Goal: Information Seeking & Learning: Learn about a topic

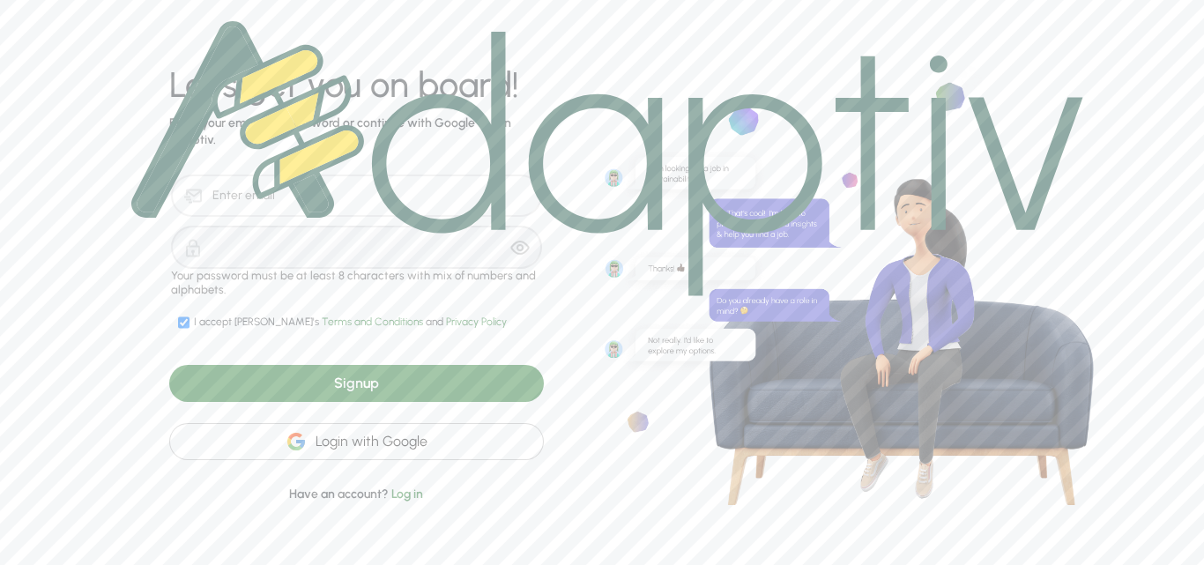
click at [470, 448] on div "Login with Google" at bounding box center [356, 441] width 375 height 37
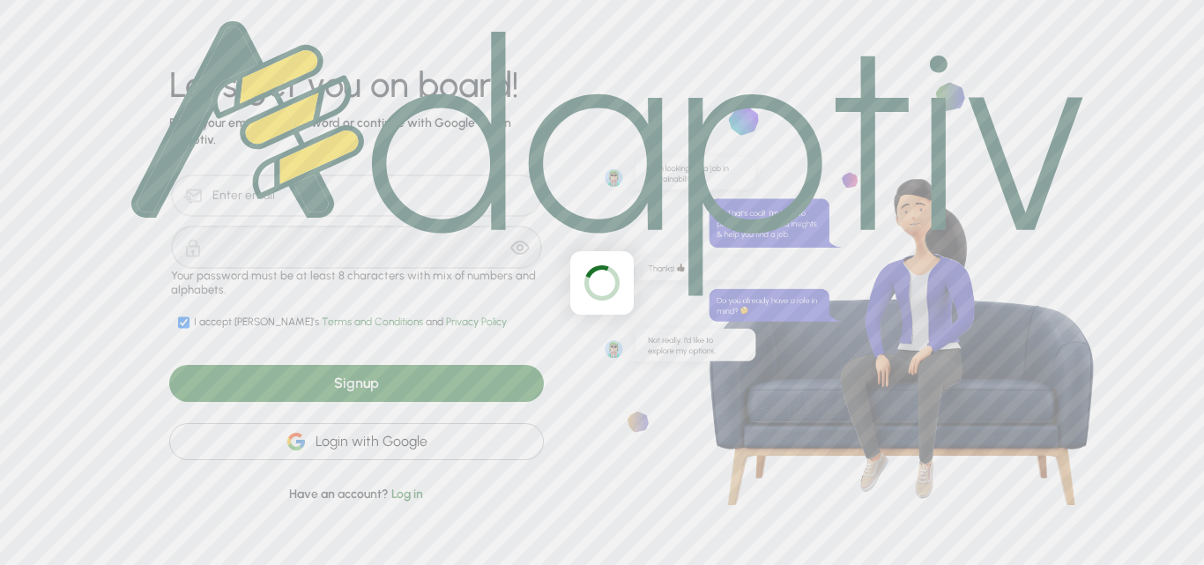
click at [640, 302] on div at bounding box center [602, 282] width 1204 height 565
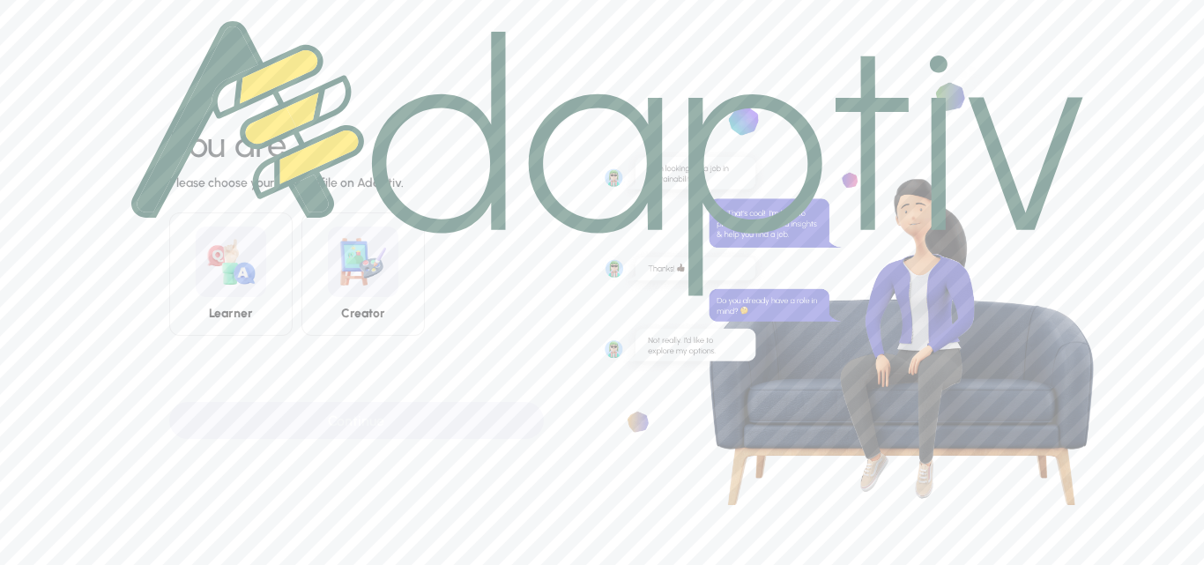
click at [242, 295] on img at bounding box center [607, 158] width 952 height 275
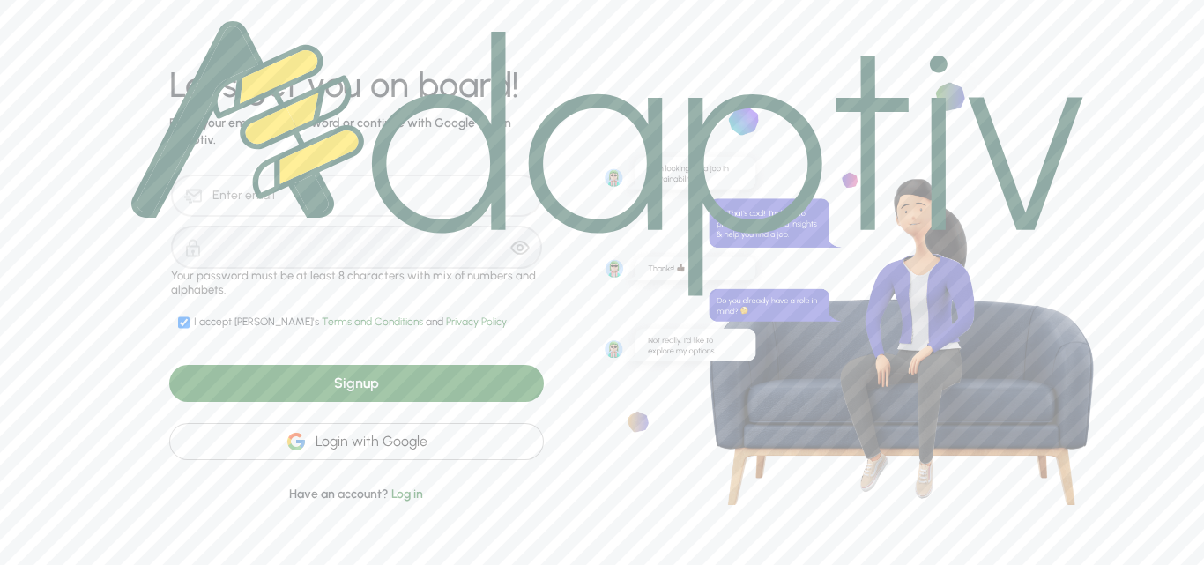
click at [461, 437] on div "Login with Google" at bounding box center [356, 441] width 375 height 37
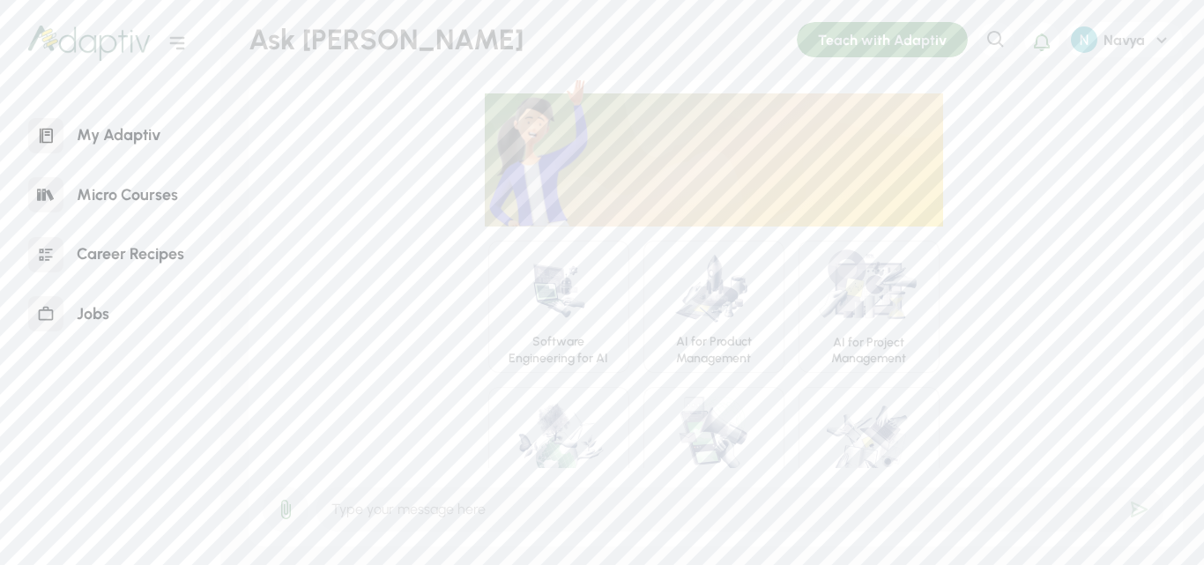
scroll to position [60, 0]
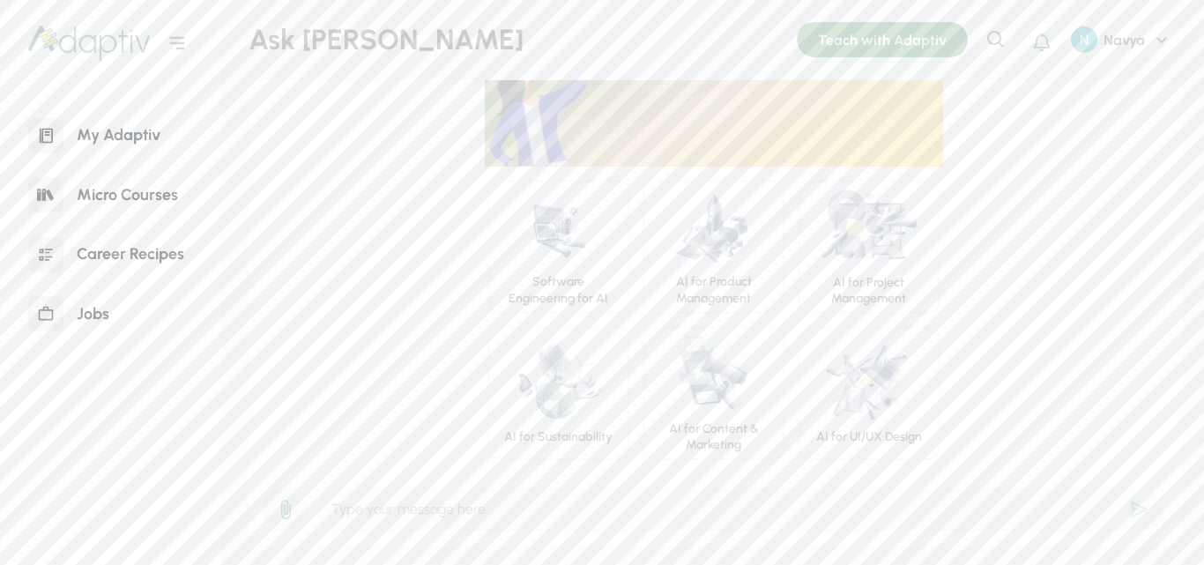
click at [117, 201] on div "Micro Courses" at bounding box center [127, 195] width 128 height 38
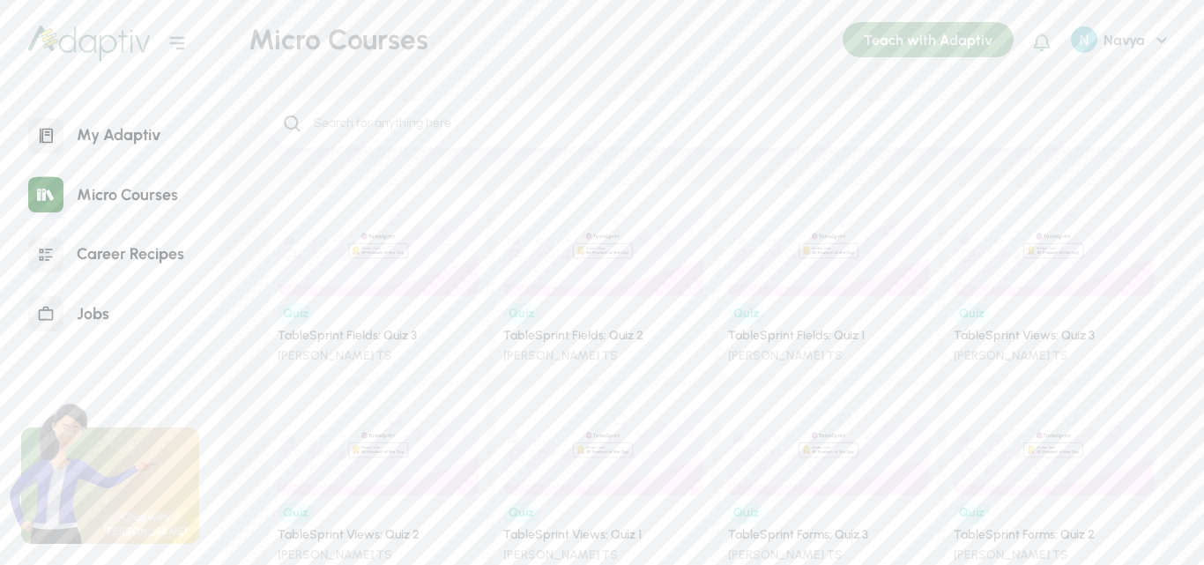
click at [104, 236] on div "Career Recipes" at bounding box center [130, 254] width 134 height 38
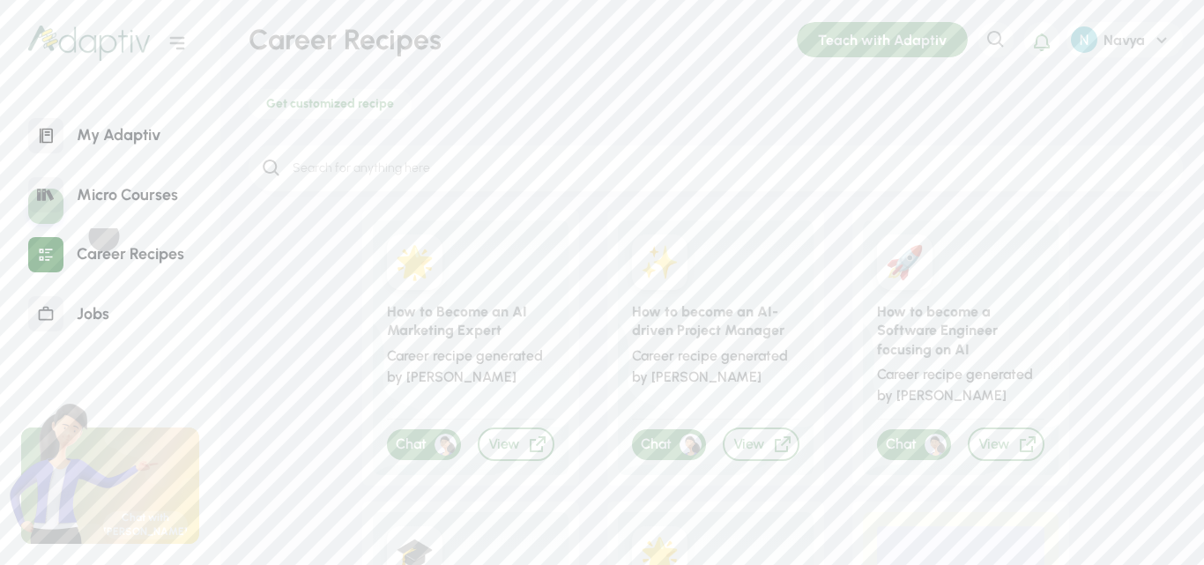
click at [110, 243] on div "Career Recipes" at bounding box center [130, 254] width 134 height 38
click at [742, 439] on div "View" at bounding box center [761, 445] width 77 height 34
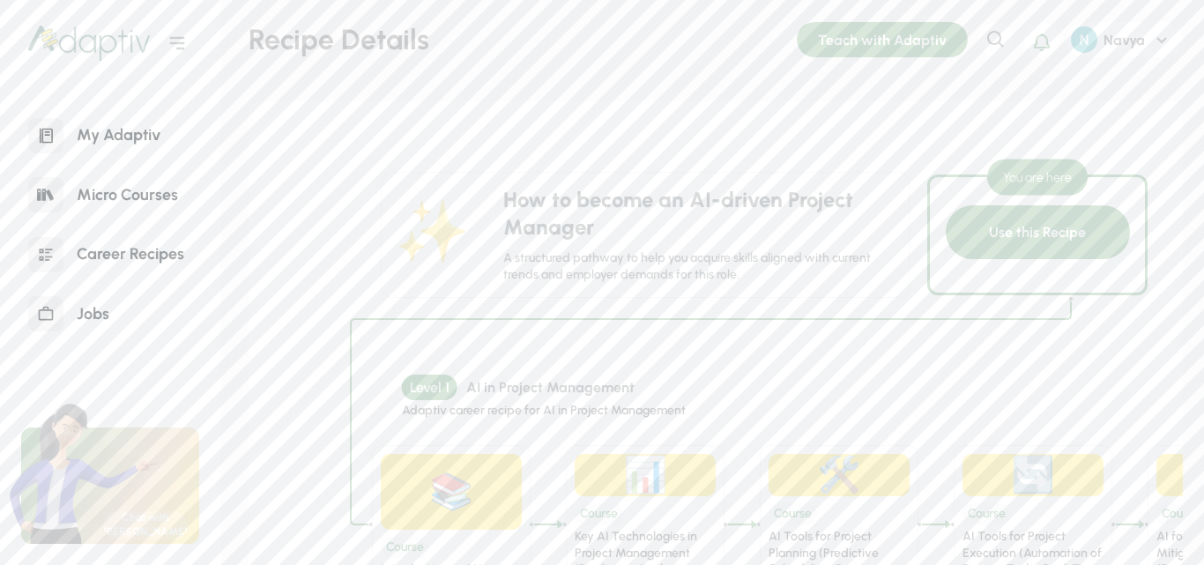
drag, startPoint x: 1196, startPoint y: 38, endPoint x: 1204, endPoint y: 109, distance: 71.9
click at [1204, 109] on div "Recipe Details Teach with Adaptiv Search Notifications Navya Creator Profile Lo…" at bounding box center [712, 282] width 984 height 565
click at [921, 32] on div "Teach with Adaptiv" at bounding box center [882, 39] width 171 height 35
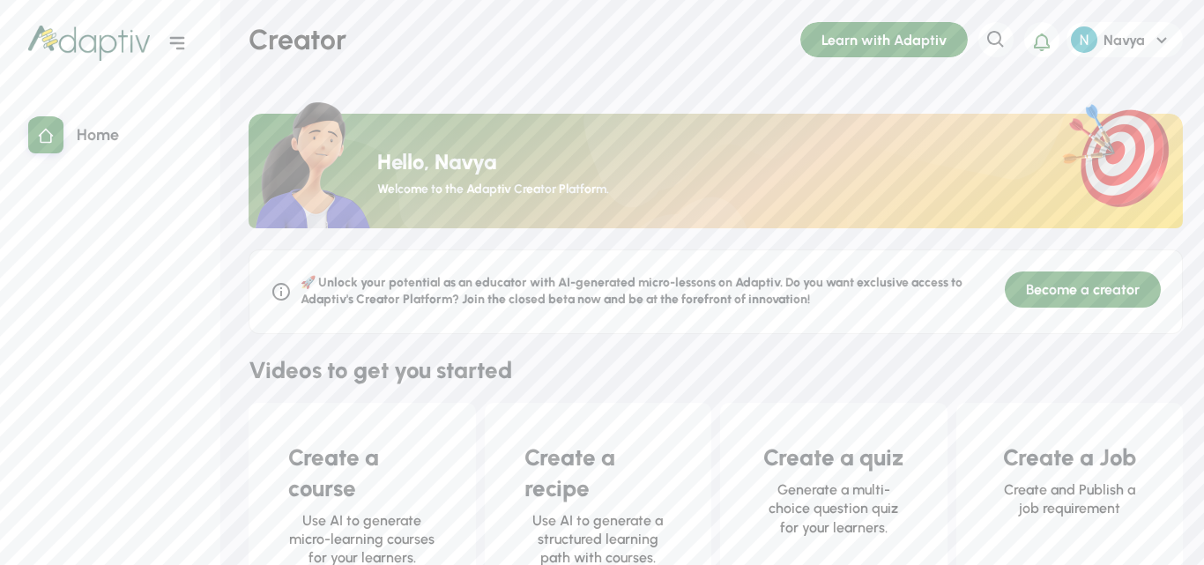
click at [181, 35] on icon at bounding box center [177, 43] width 21 height 21
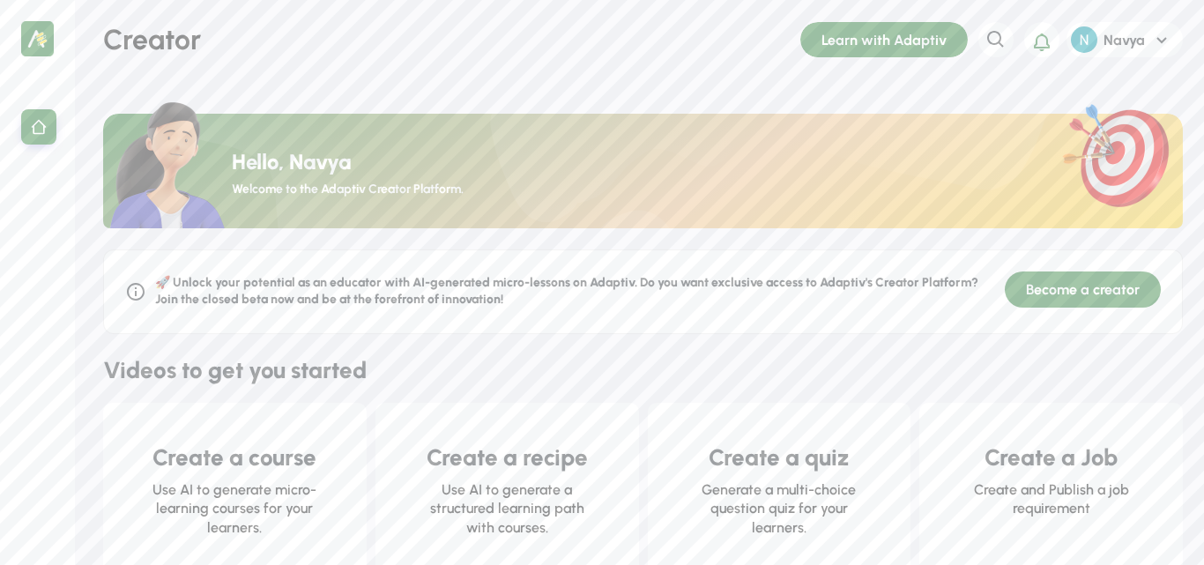
click at [1166, 40] on icon at bounding box center [1162, 41] width 10 height 6
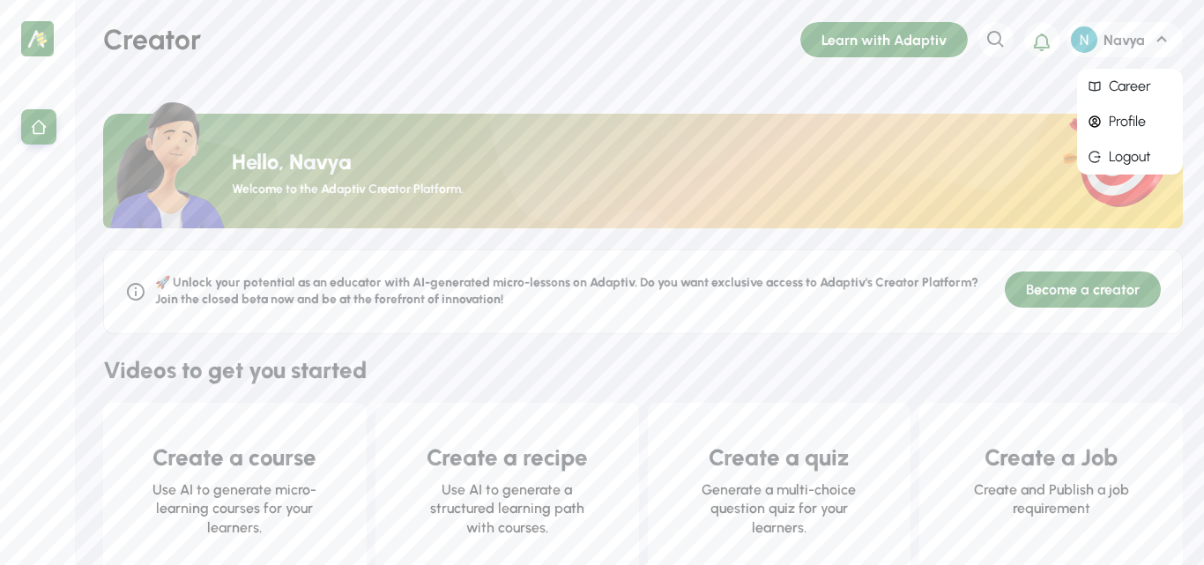
click at [1126, 120] on div "Profile" at bounding box center [1130, 121] width 106 height 35
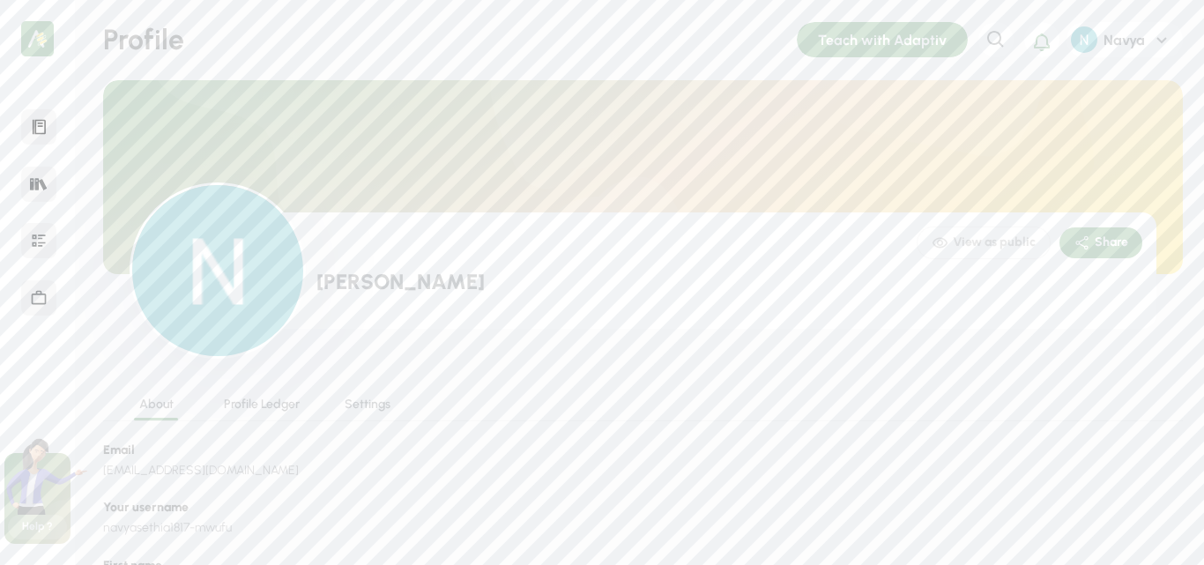
click at [891, 33] on div "Teach with Adaptiv" at bounding box center [882, 39] width 171 height 35
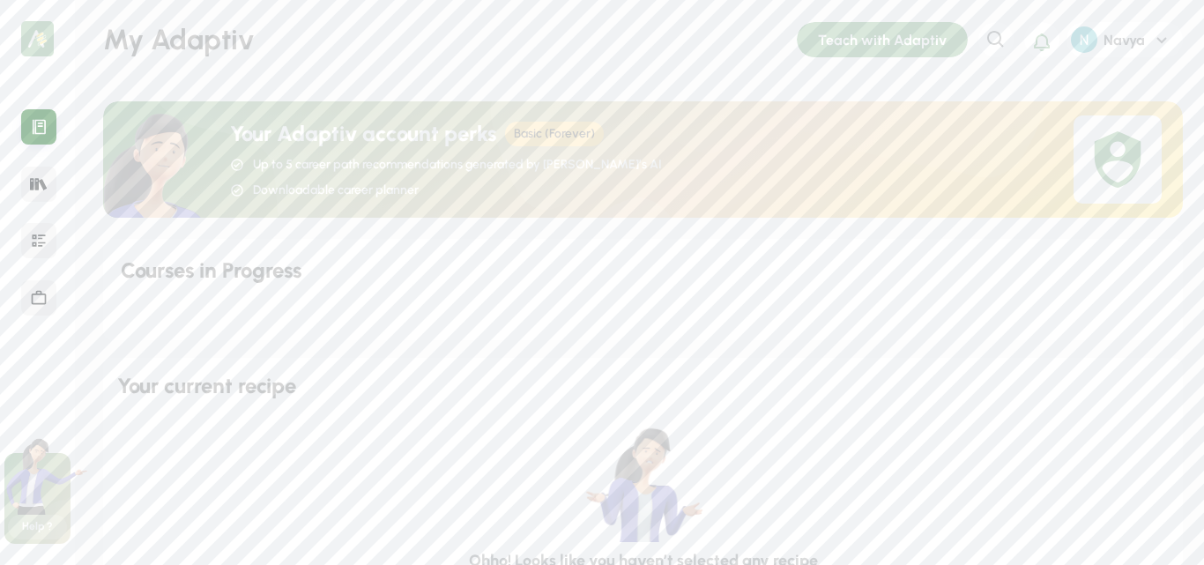
click at [1119, 249] on div "Courses in Progress" at bounding box center [643, 290] width 1080 height 102
click at [42, 235] on icon at bounding box center [39, 241] width 18 height 18
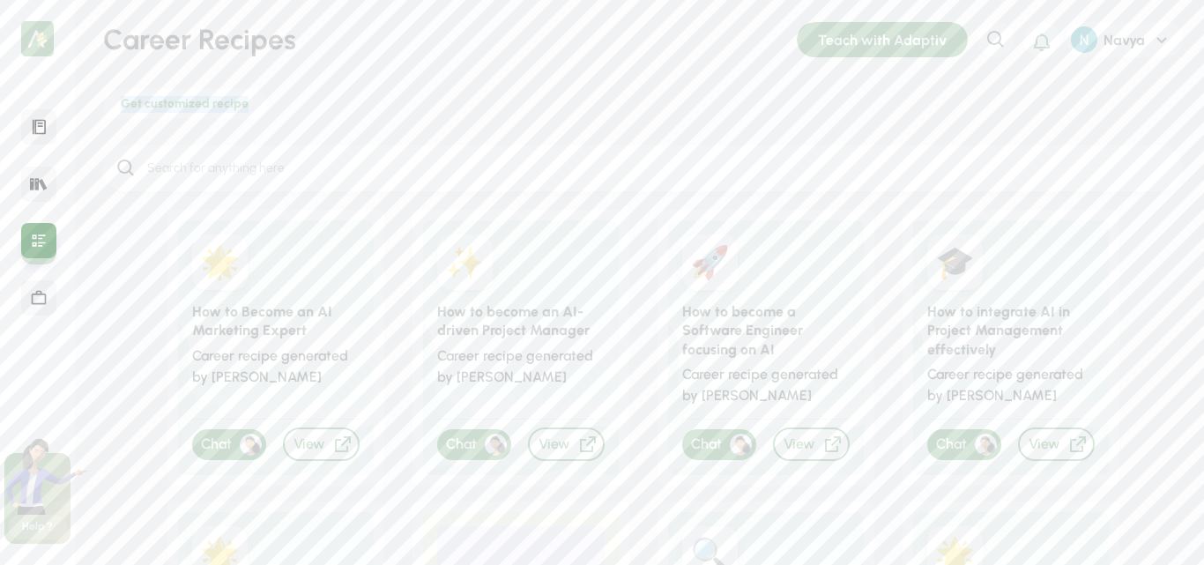
drag, startPoint x: 1198, startPoint y: 60, endPoint x: 1204, endPoint y: 131, distance: 71.6
click at [1204, 131] on div "Career Recipes Teach with Adaptiv Search Notifications Navya Creator Profile Lo…" at bounding box center [639, 282] width 1129 height 565
click at [1191, 116] on div "Get customized recipe" at bounding box center [643, 104] width 1122 height 48
click at [579, 96] on div "Get customized recipe" at bounding box center [643, 104] width 1080 height 31
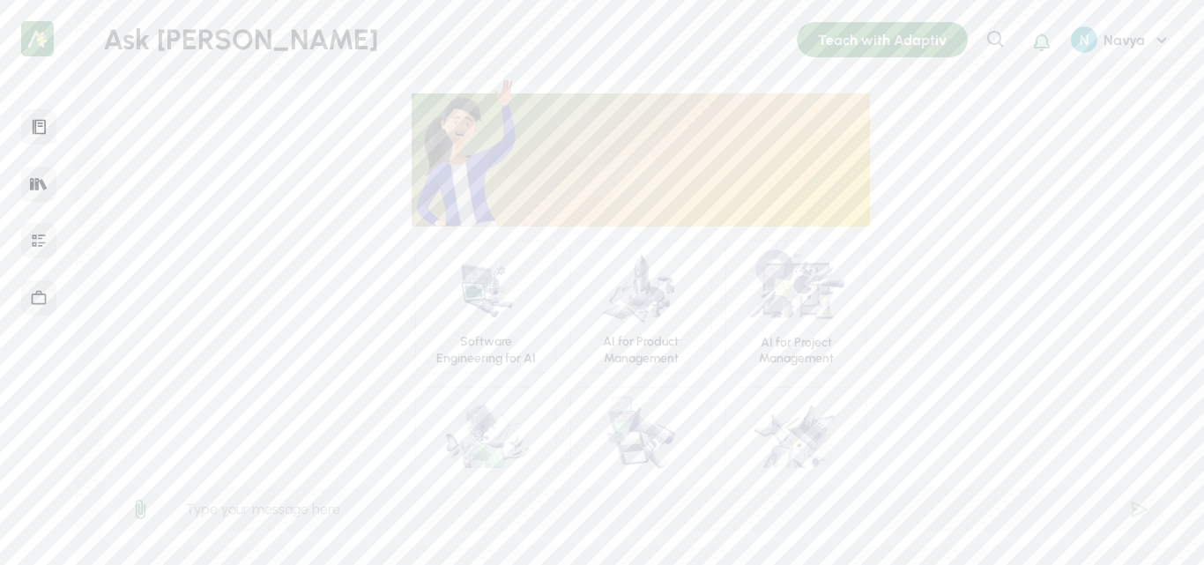
scroll to position [60, 0]
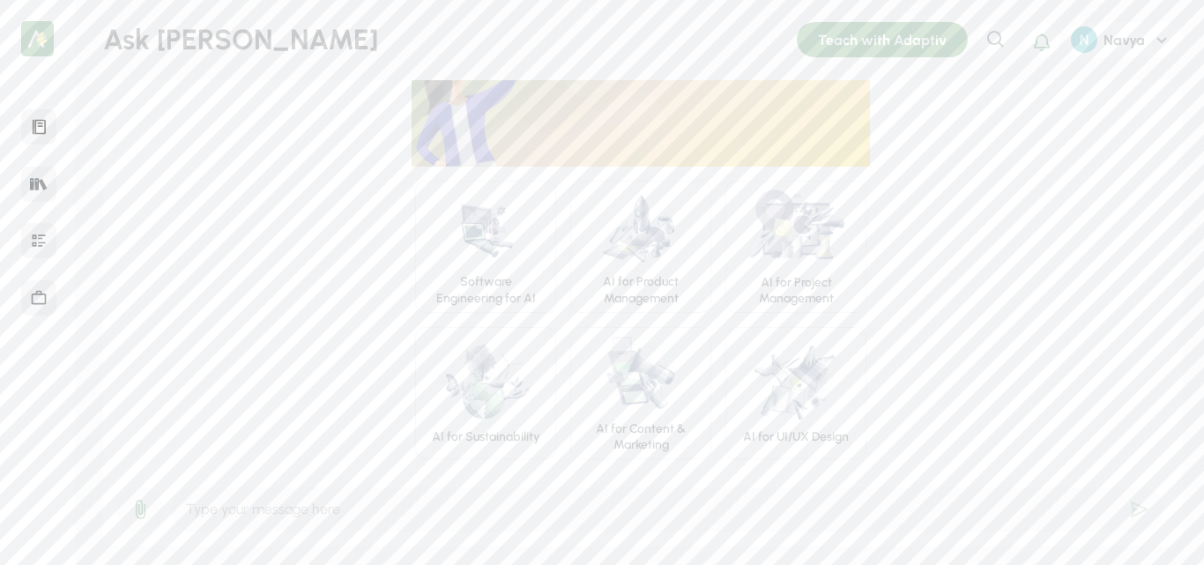
click at [423, 518] on input "text" at bounding box center [667, 510] width 995 height 46
